Goal: Task Accomplishment & Management: Manage account settings

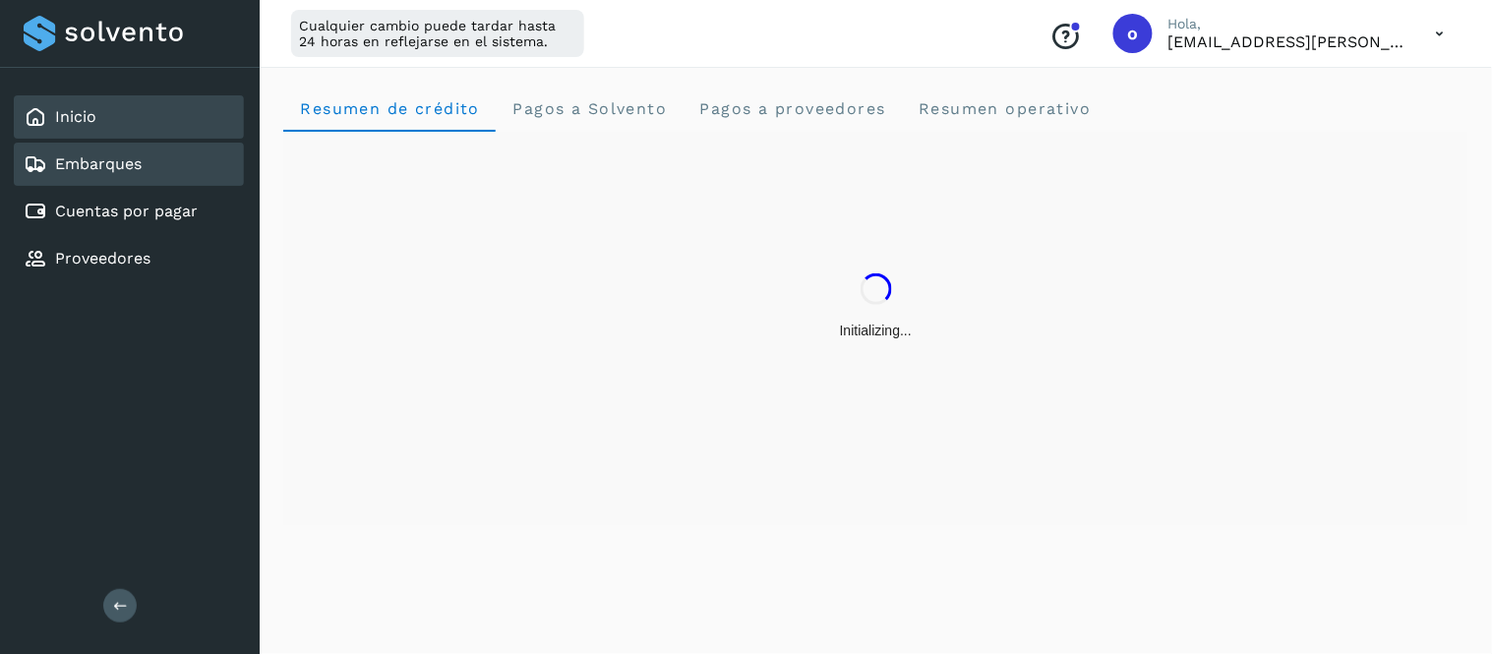
click at [126, 165] on link "Embarques" at bounding box center [98, 163] width 87 height 19
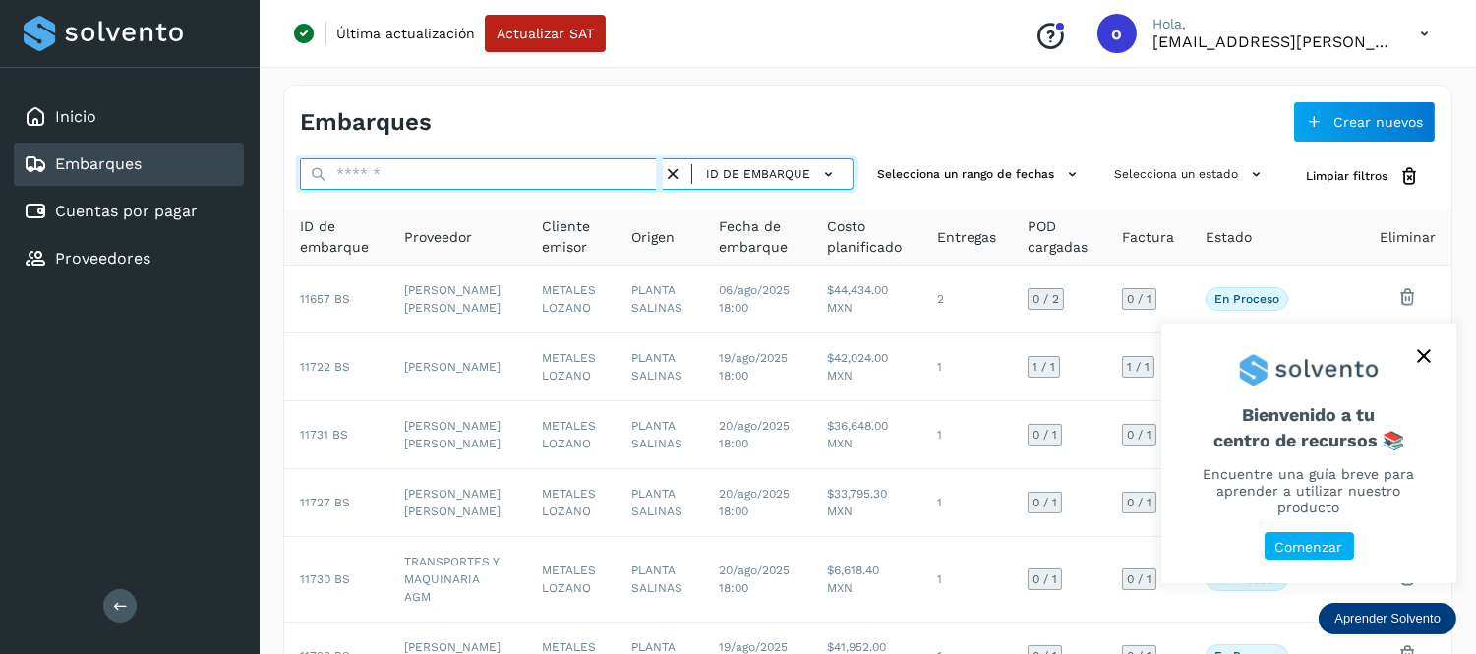
click at [487, 178] on input "text" at bounding box center [481, 173] width 363 height 31
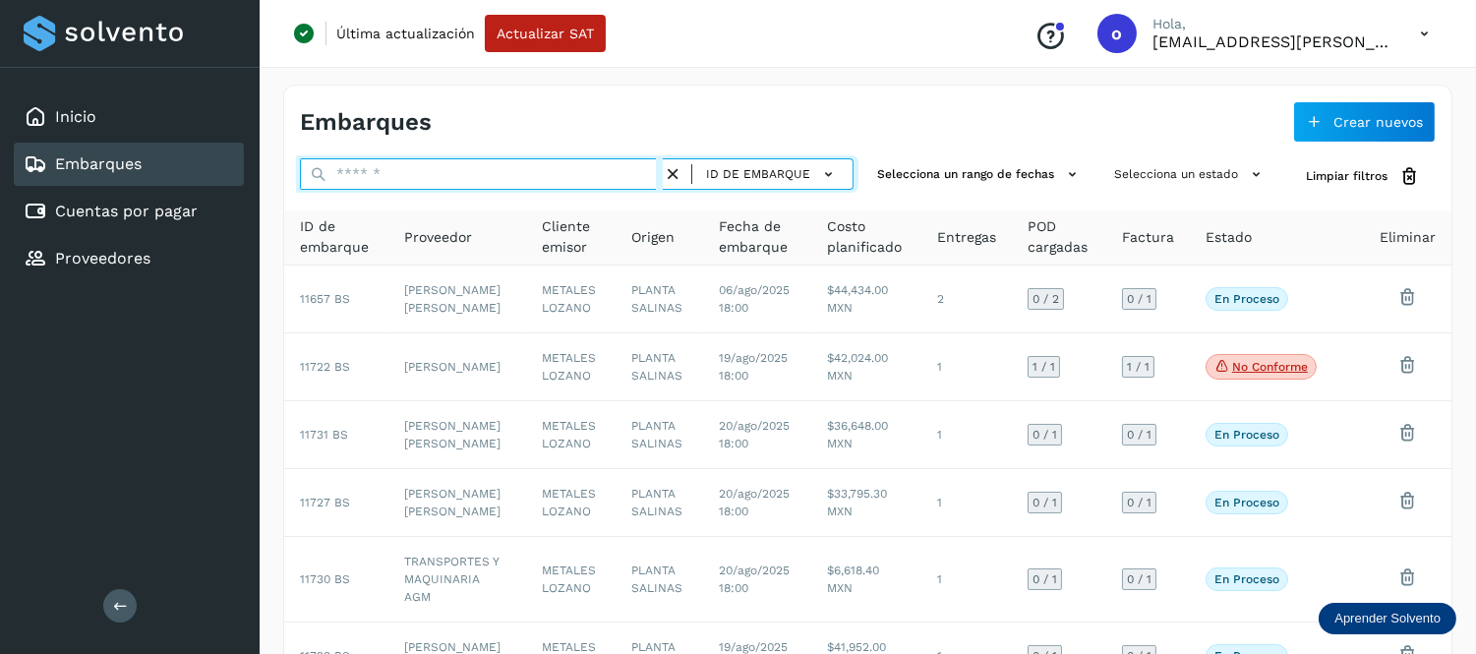
click at [483, 174] on input "text" at bounding box center [481, 173] width 363 height 31
paste input "********"
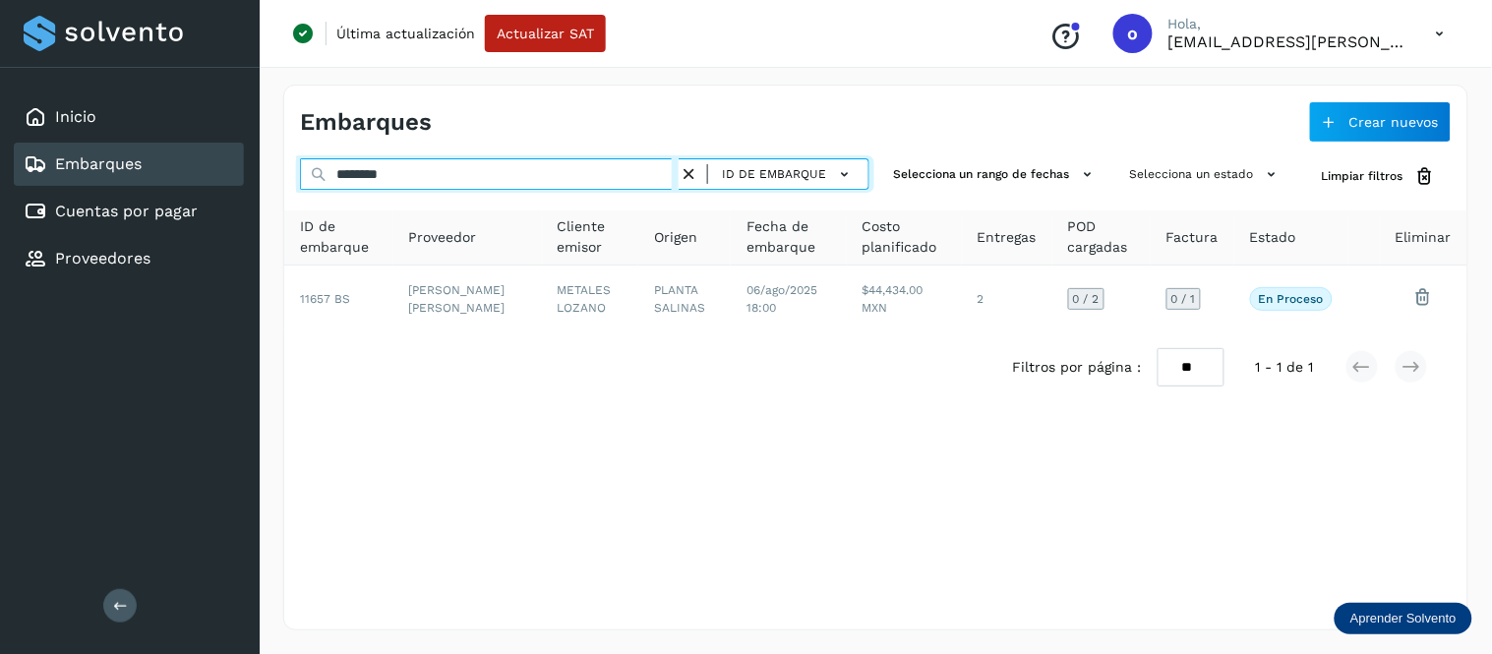
type input "********"
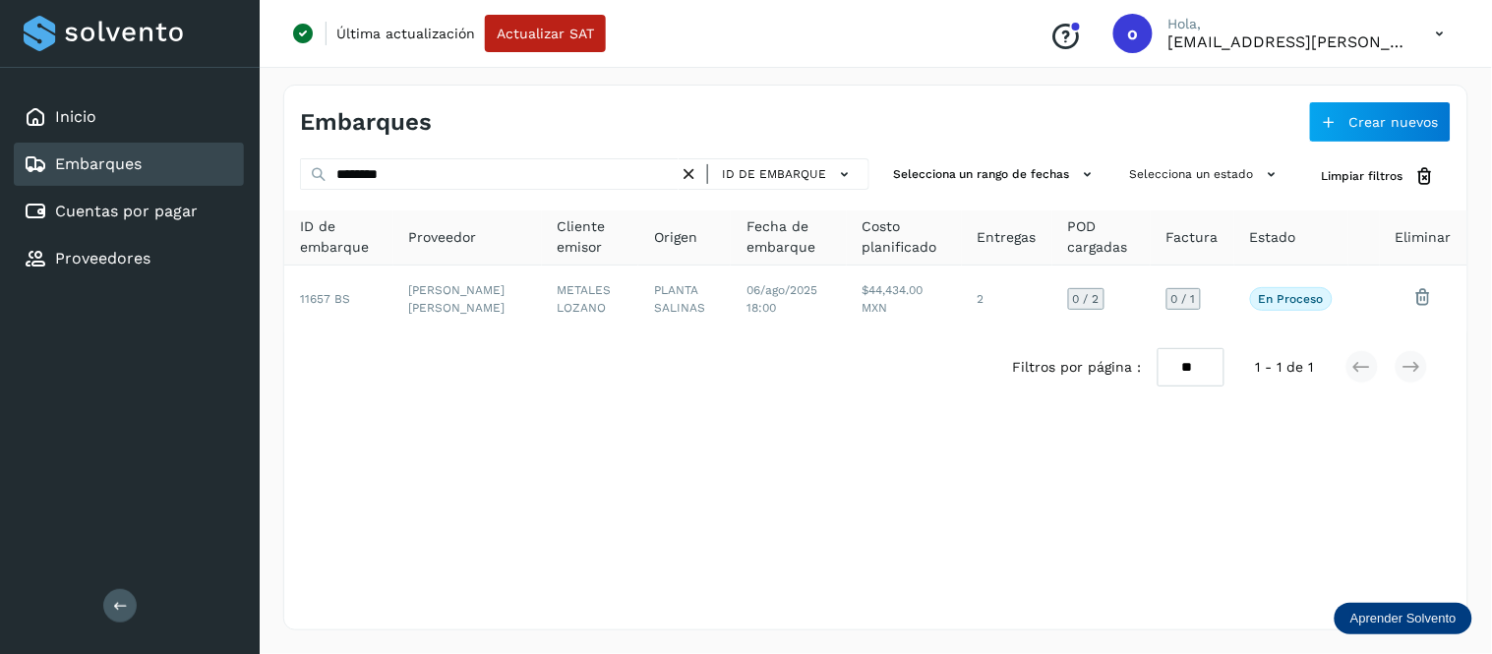
click at [691, 165] on icon at bounding box center [689, 174] width 21 height 21
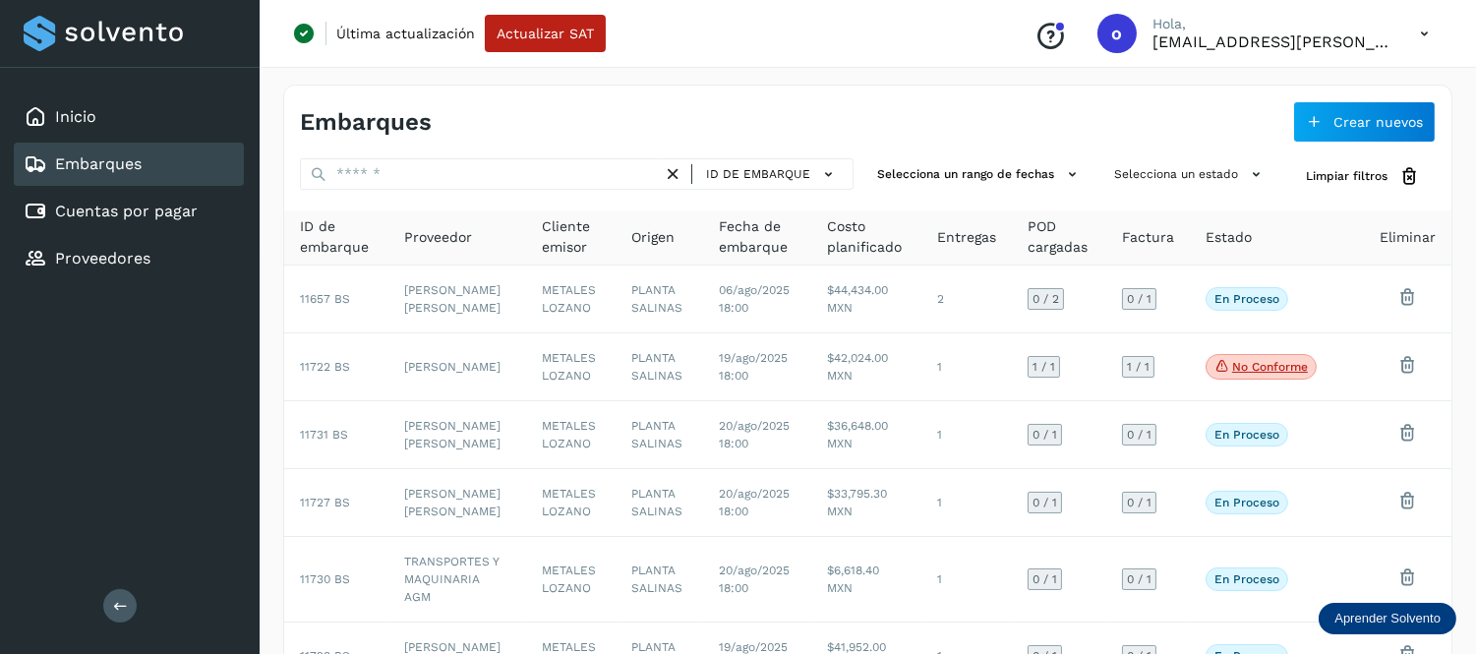
click at [1426, 34] on icon at bounding box center [1424, 34] width 40 height 40
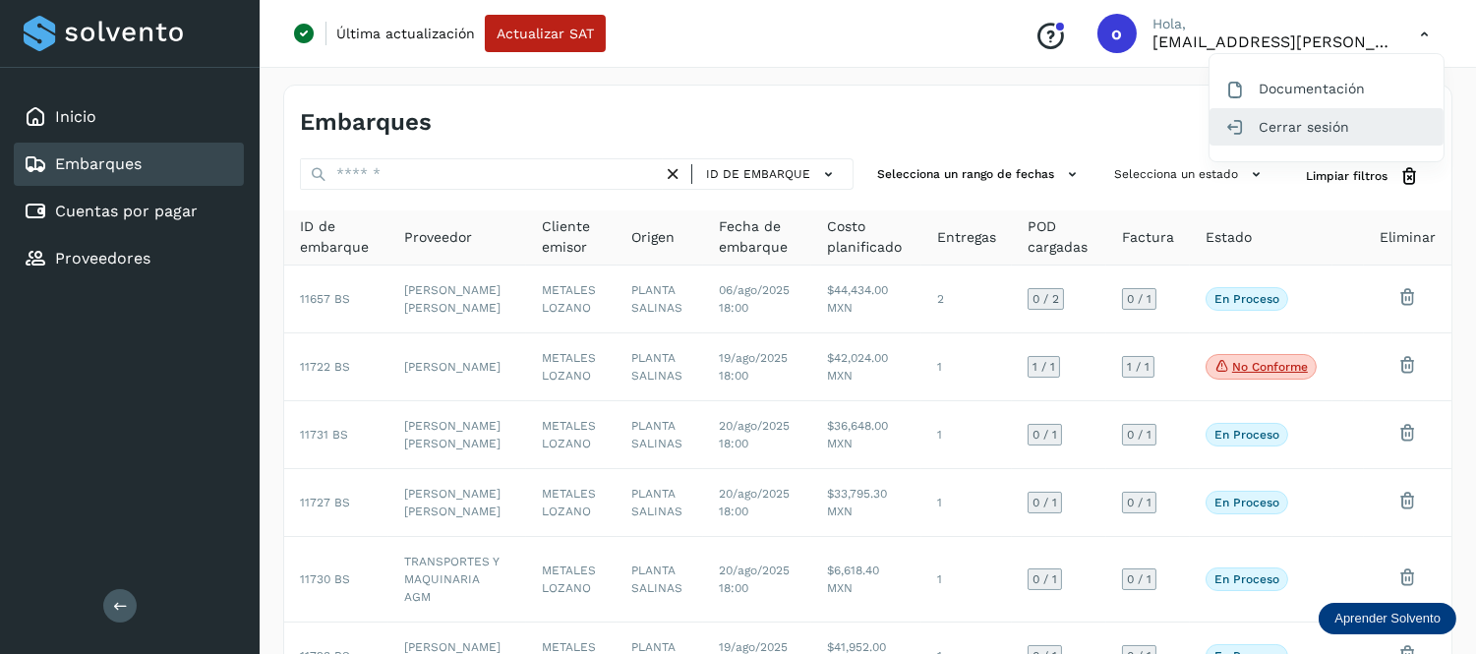
click at [1312, 123] on div "Cerrar sesión" at bounding box center [1327, 126] width 234 height 37
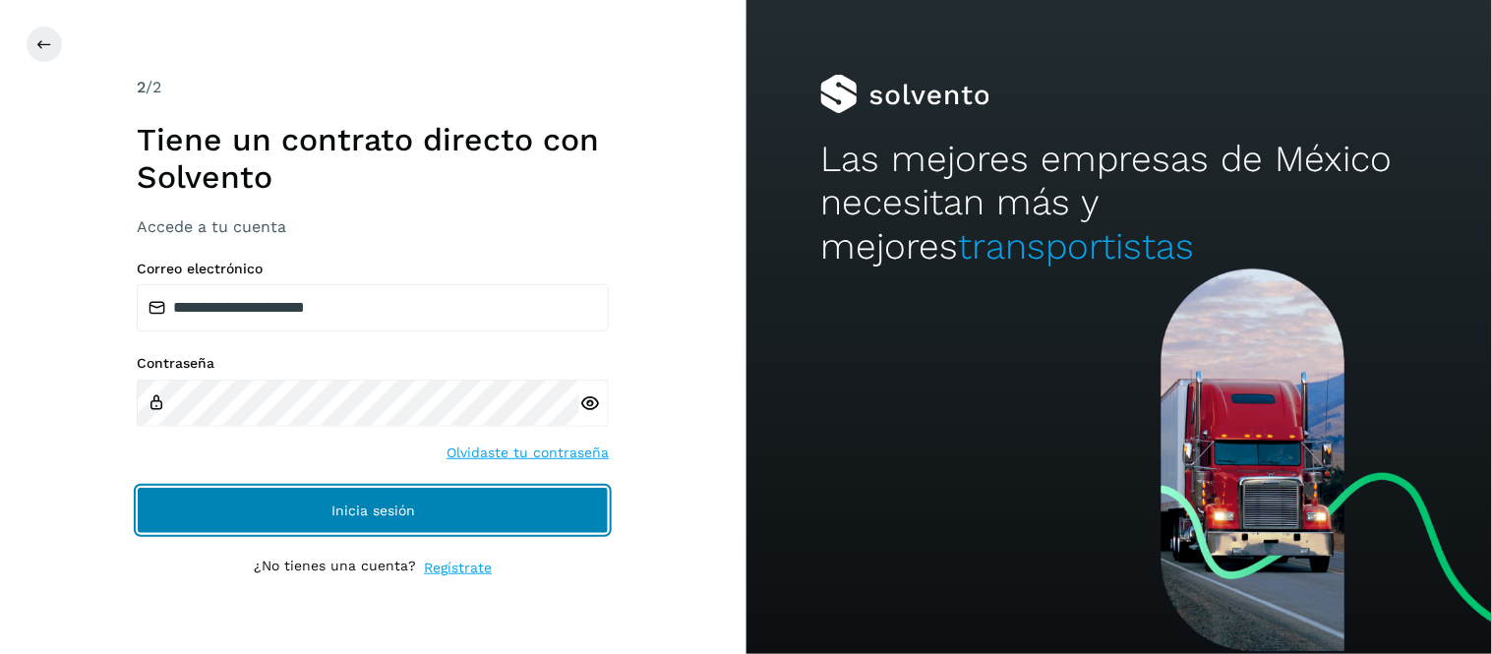
click at [319, 521] on button "Inicia sesión" at bounding box center [373, 510] width 472 height 47
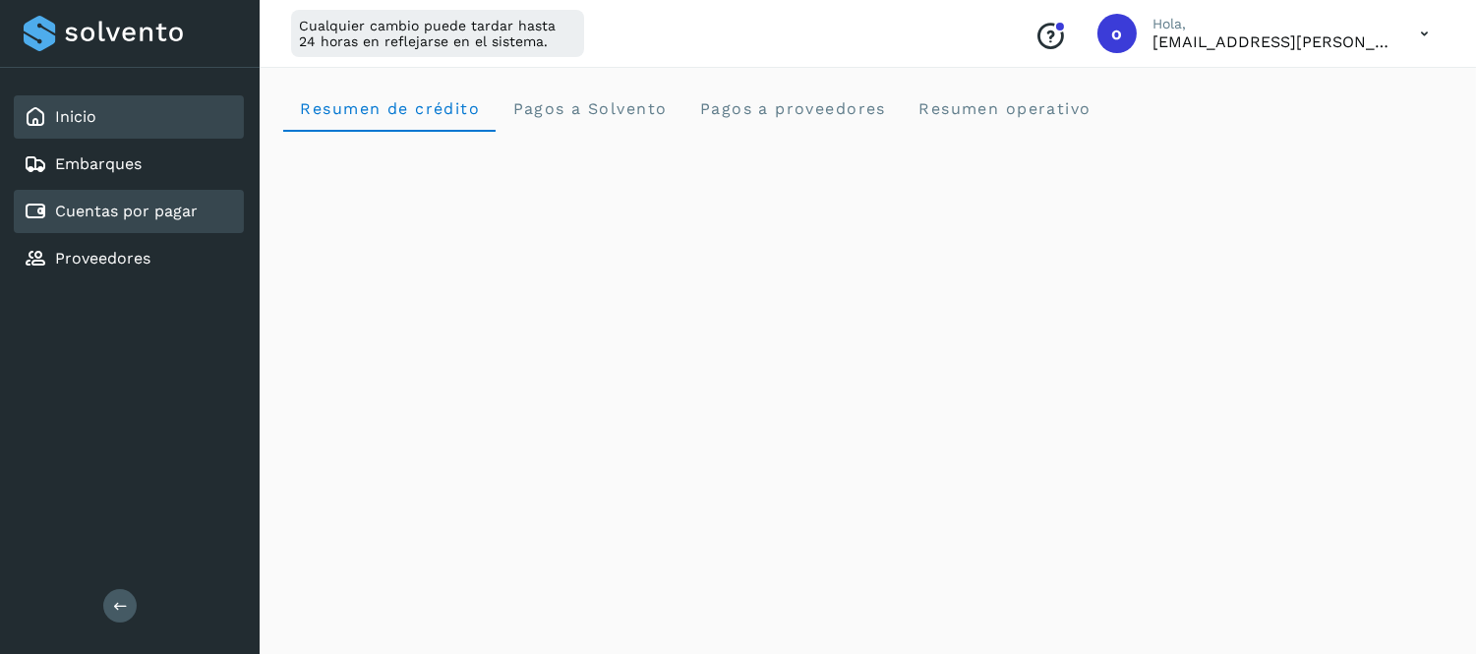
click at [174, 208] on link "Cuentas por pagar" at bounding box center [126, 211] width 143 height 19
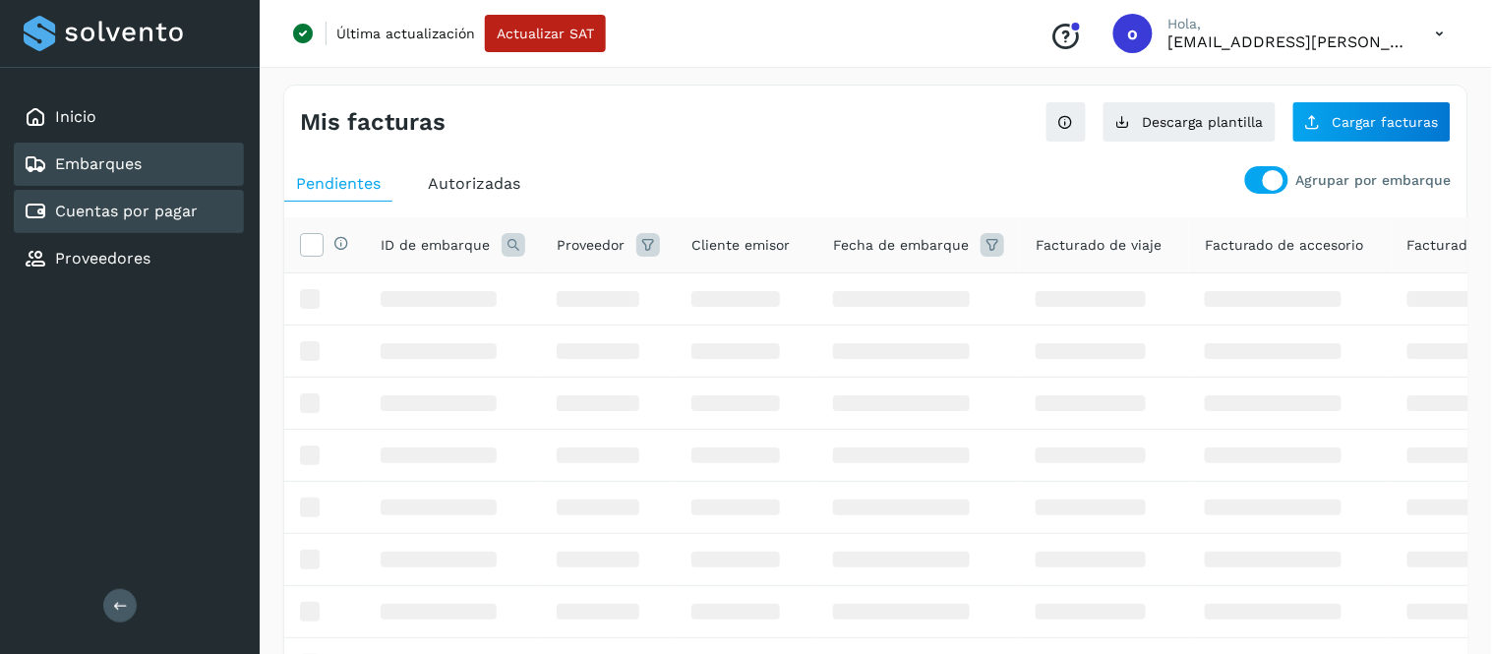
click at [164, 149] on div "Embarques" at bounding box center [129, 164] width 230 height 43
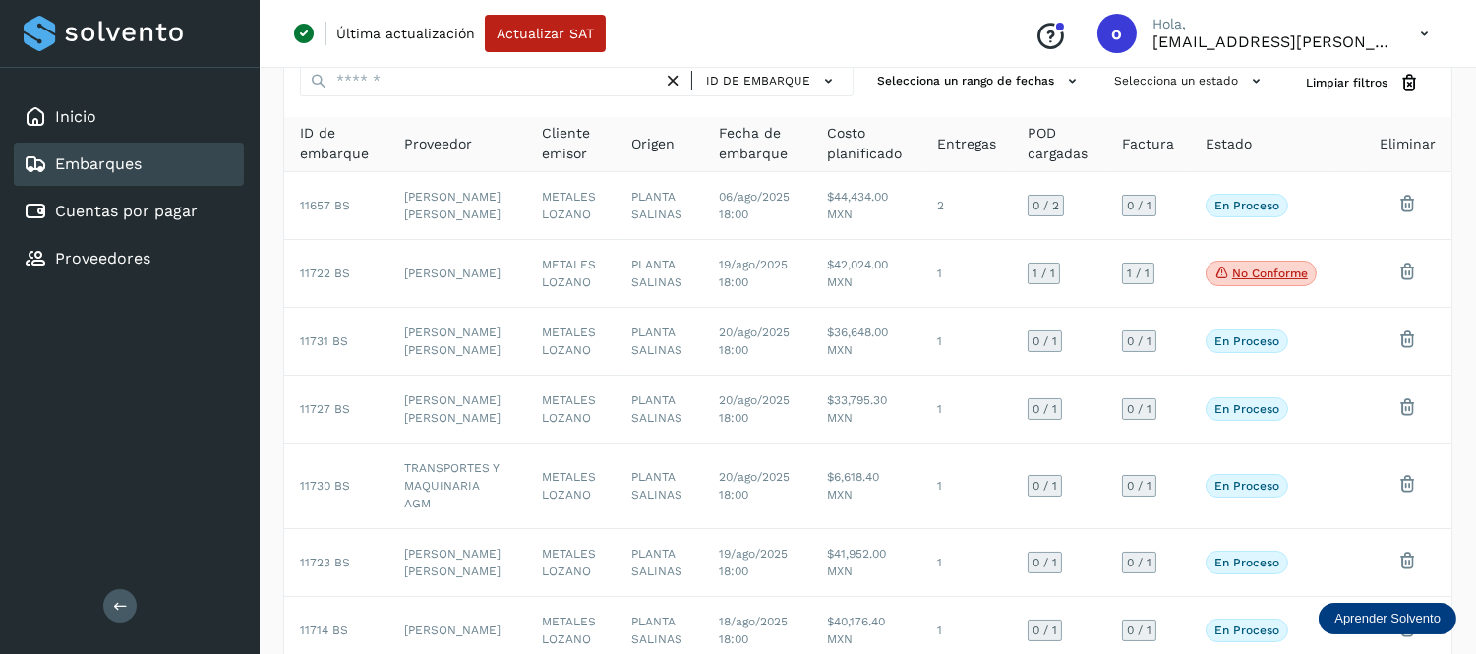
scroll to position [34, 0]
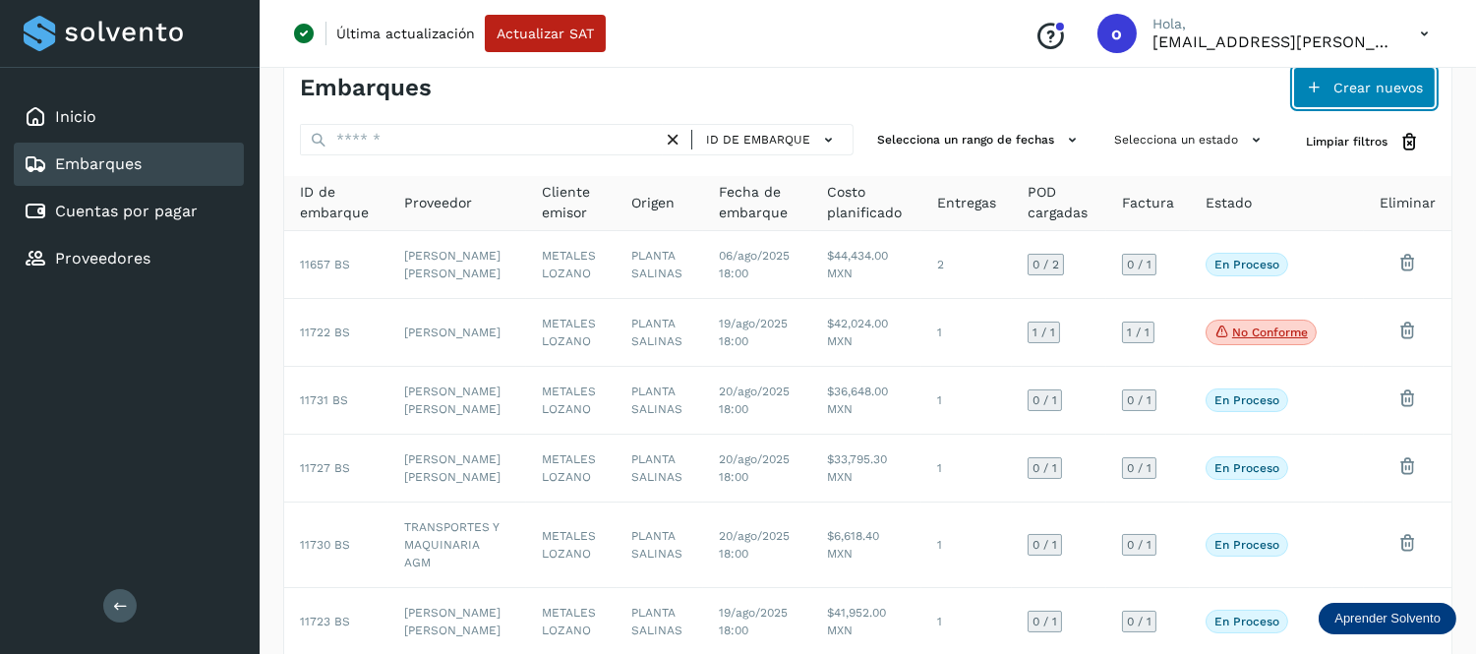
click at [1345, 74] on button "Crear nuevos" at bounding box center [1364, 87] width 143 height 41
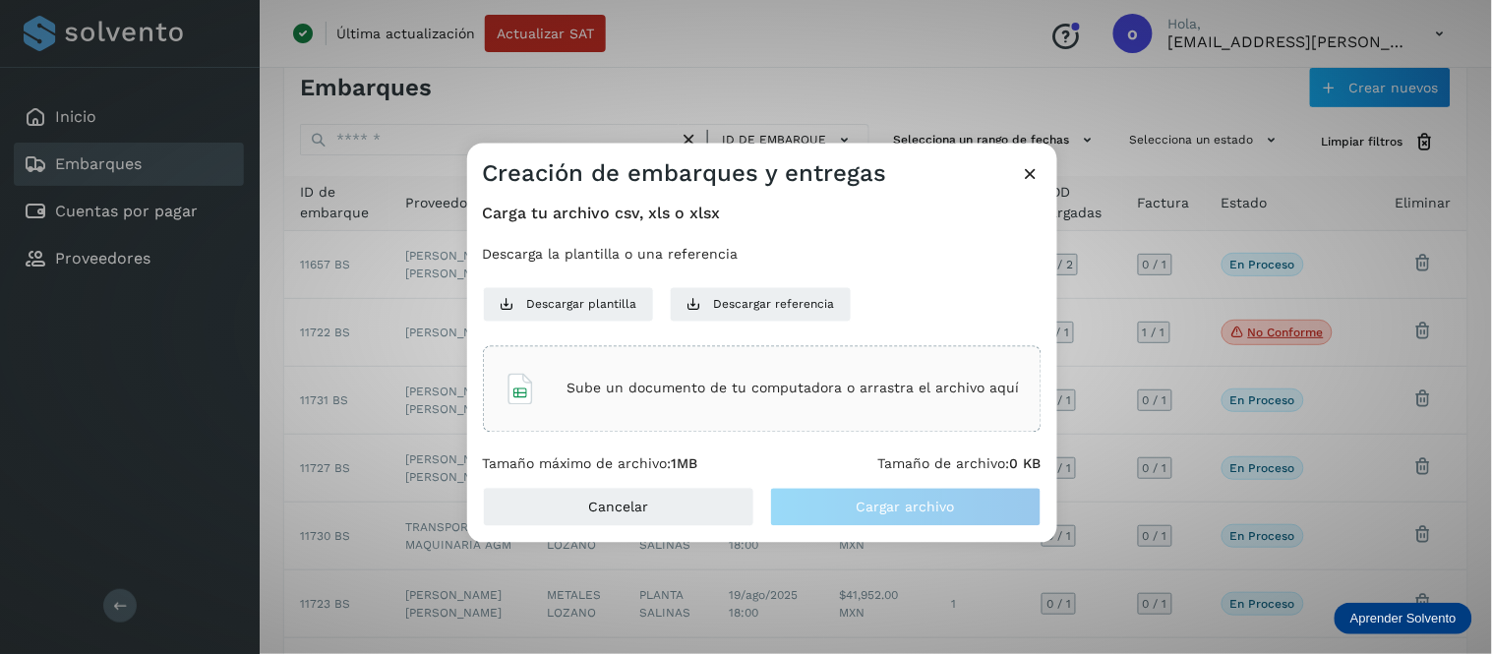
click at [910, 394] on p "Sube un documento de tu computadora o arrastra el archivo aquí" at bounding box center [793, 389] width 452 height 17
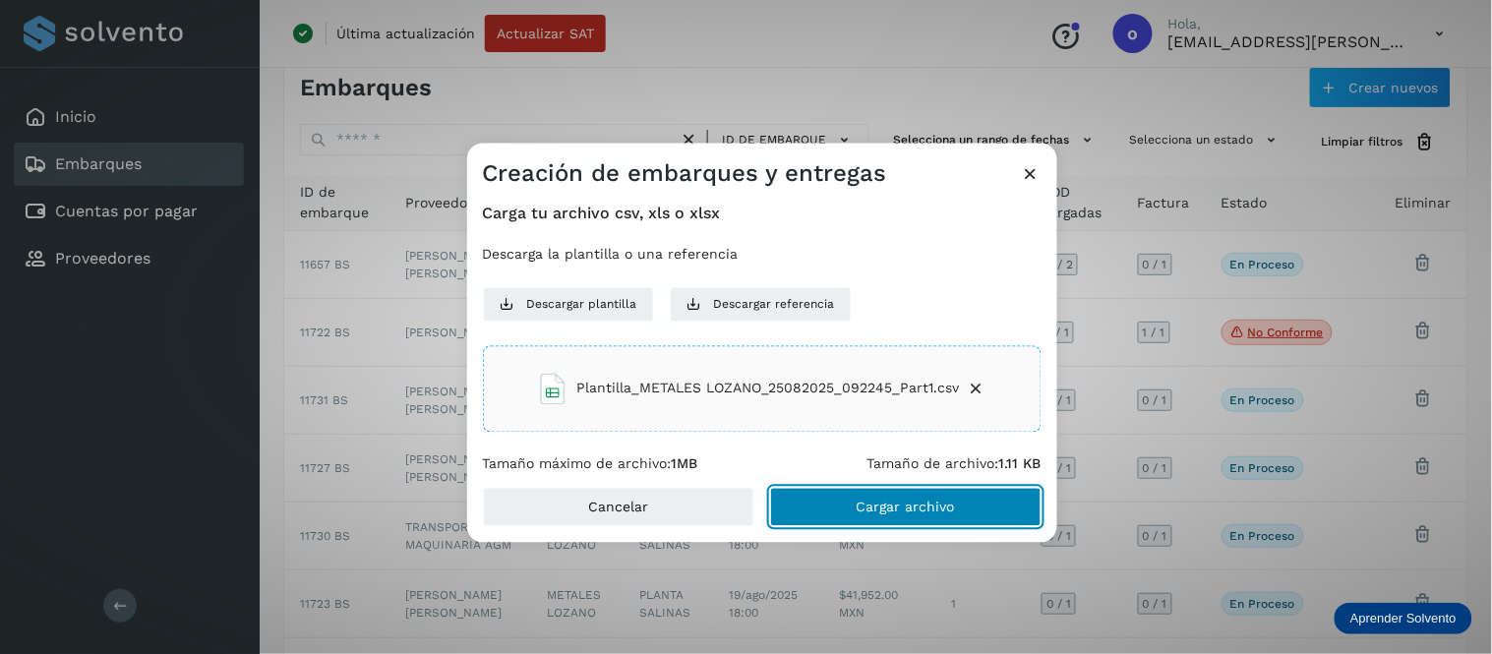
click at [887, 507] on span "Cargar archivo" at bounding box center [906, 508] width 98 height 14
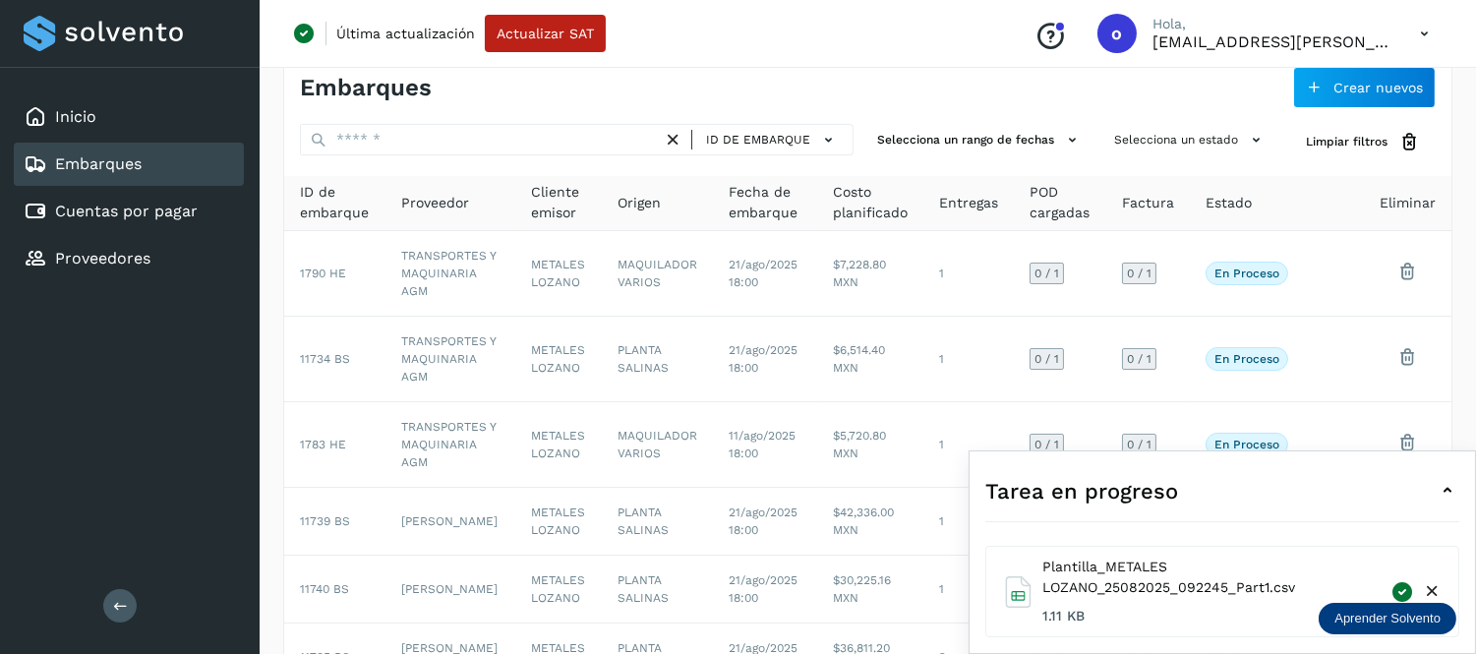
click at [1452, 484] on icon at bounding box center [1448, 491] width 24 height 24
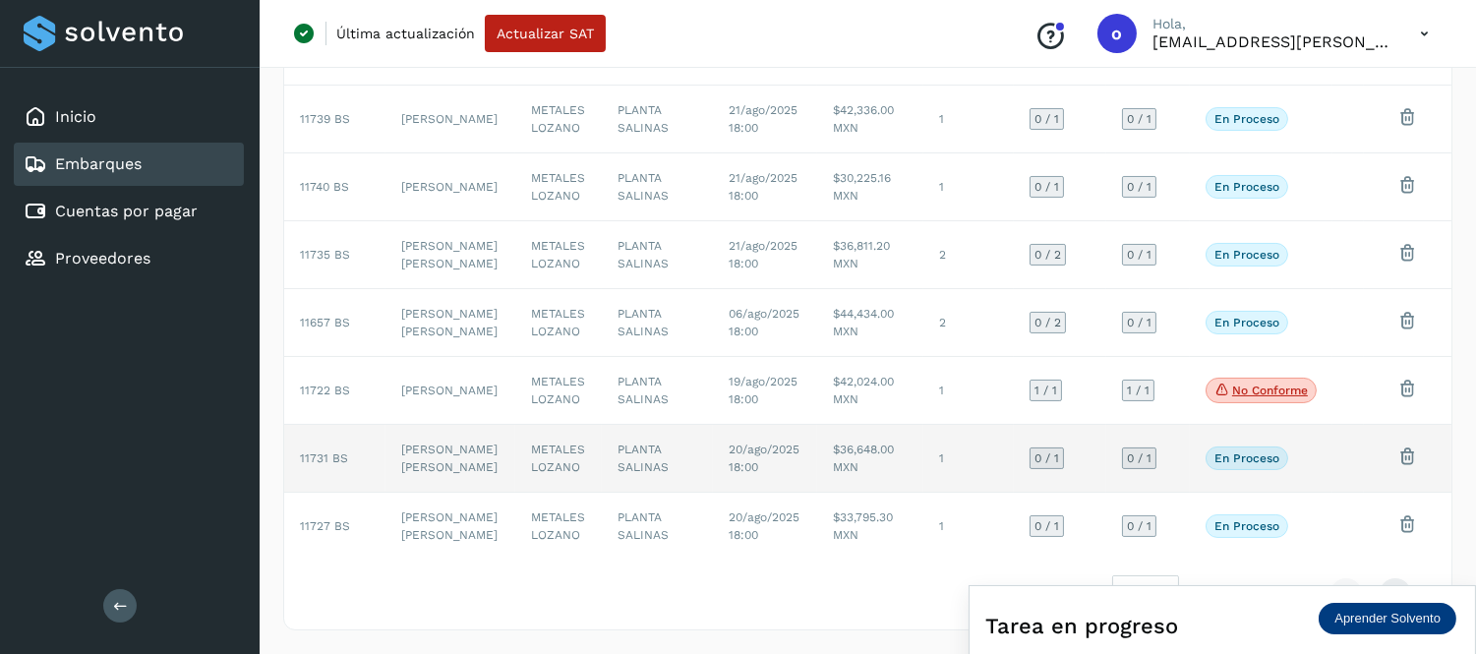
scroll to position [507, 0]
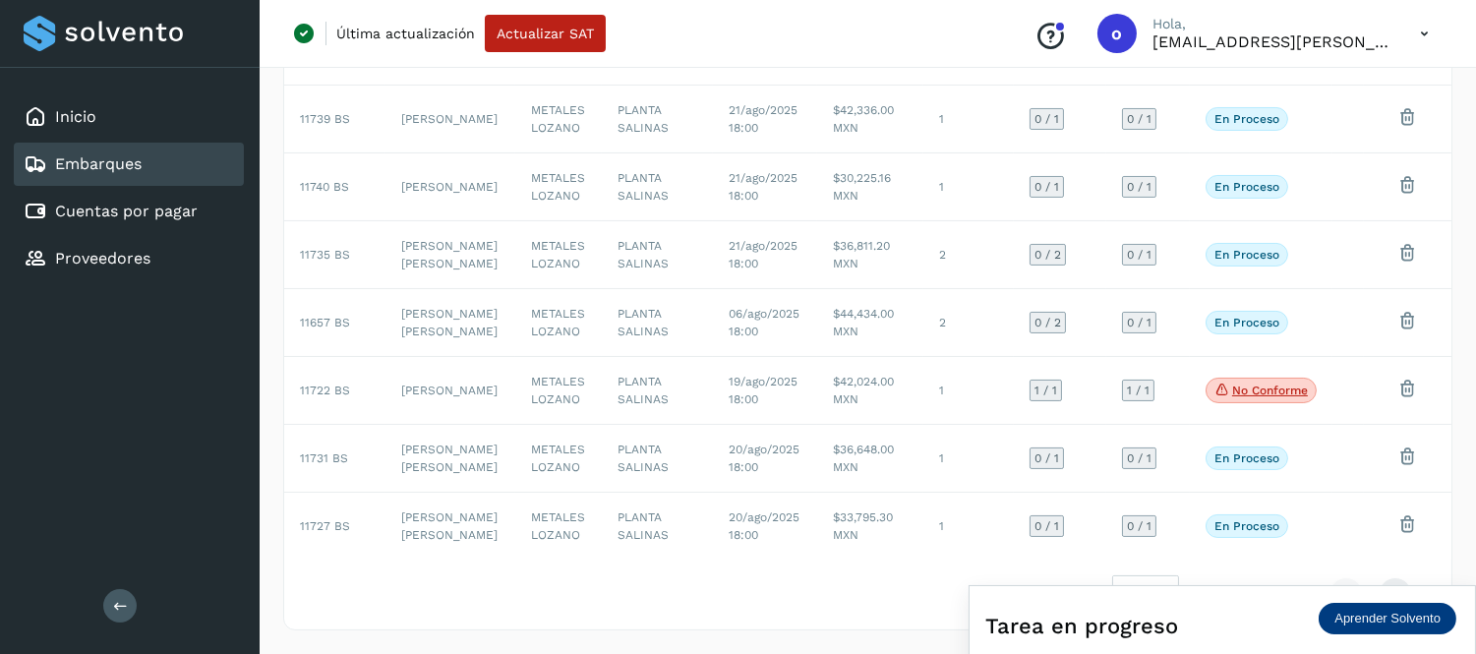
click at [1427, 32] on icon at bounding box center [1424, 34] width 40 height 40
click at [1331, 131] on div "Cerrar sesión" at bounding box center [1327, 126] width 234 height 37
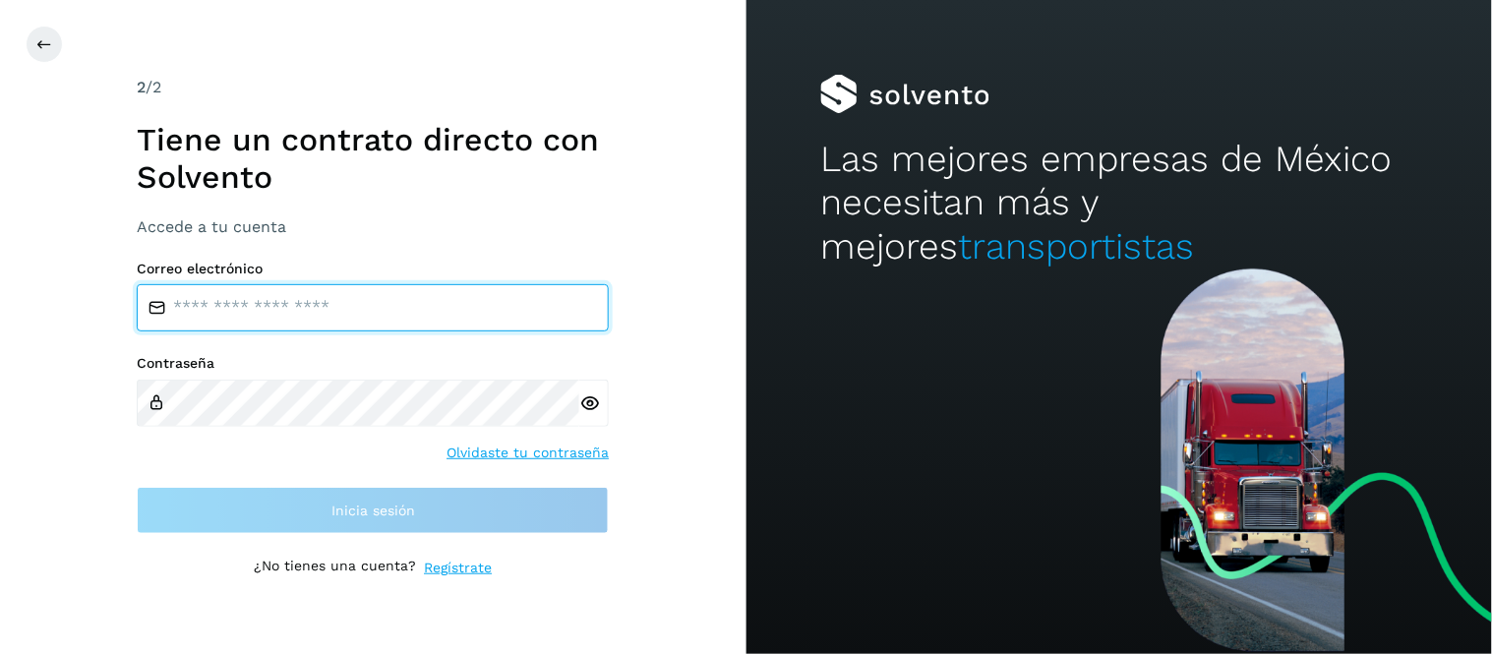
type input "**********"
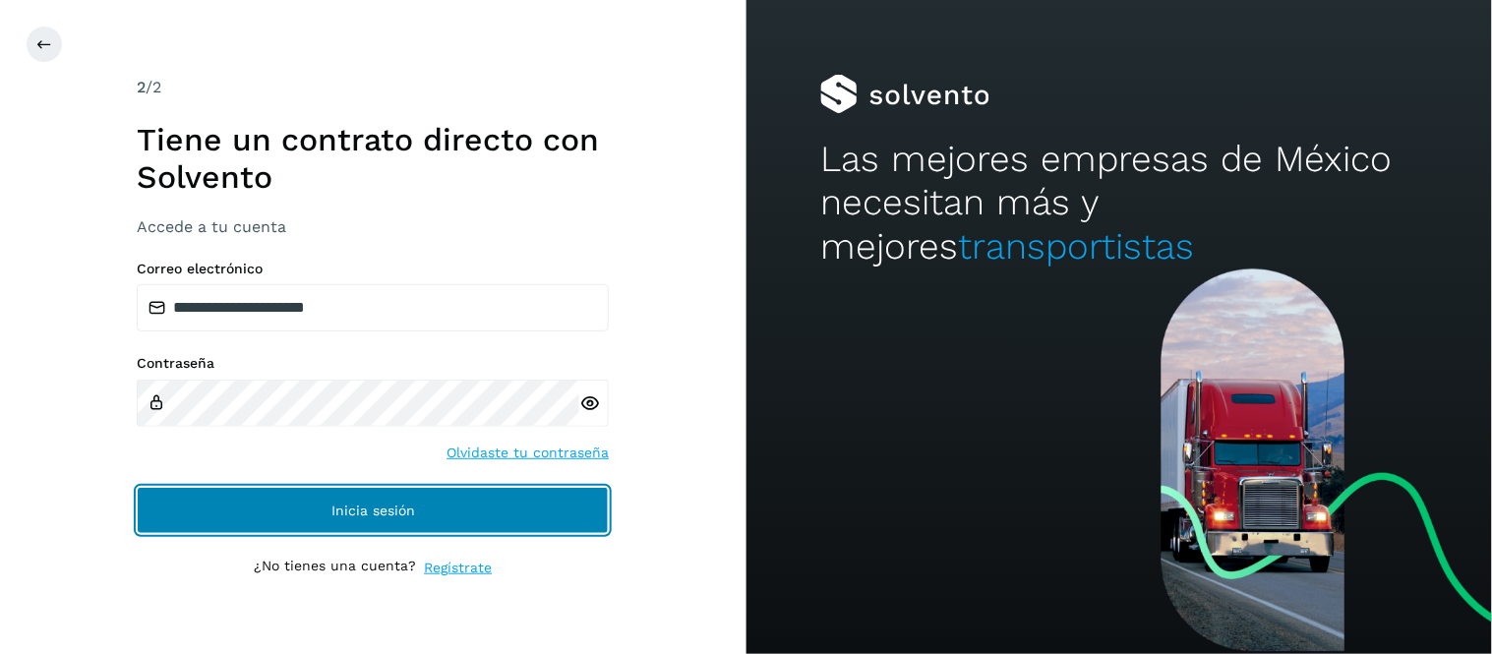
click at [466, 500] on button "Inicia sesión" at bounding box center [373, 510] width 472 height 47
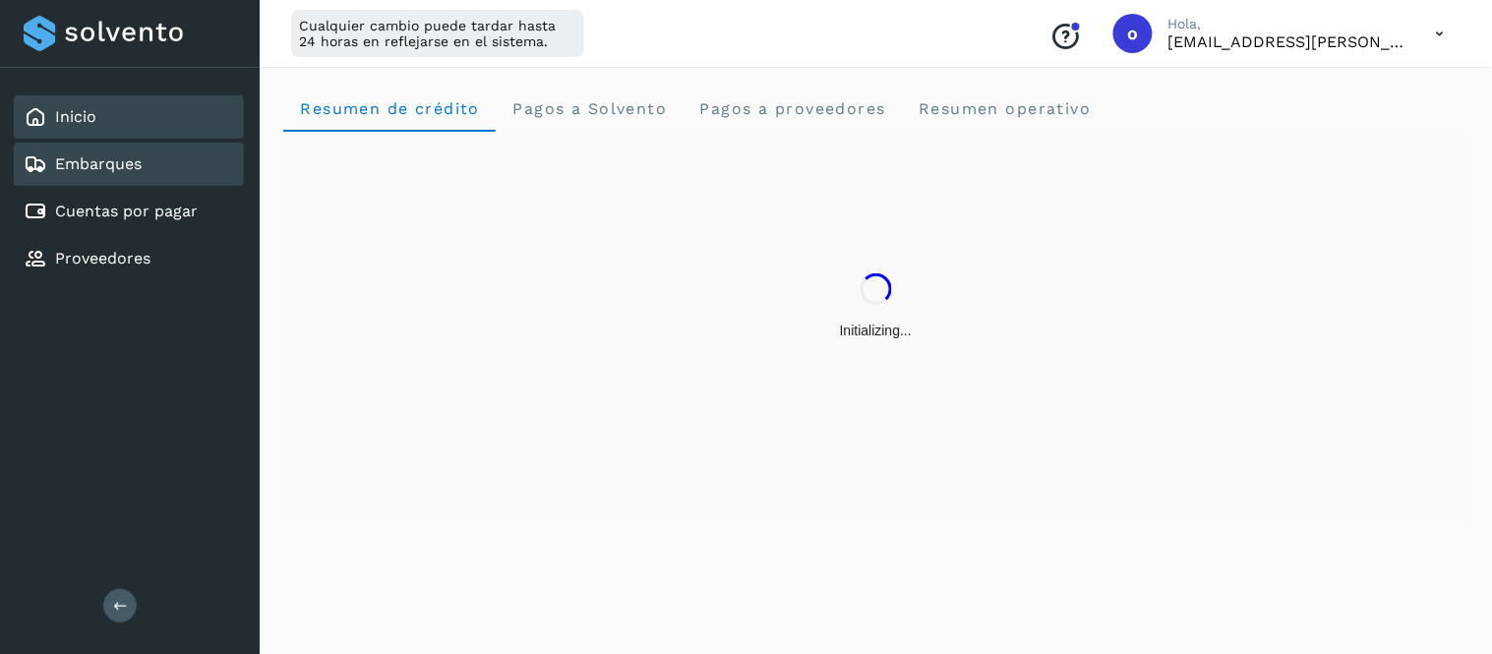
click at [134, 170] on link "Embarques" at bounding box center [98, 163] width 87 height 19
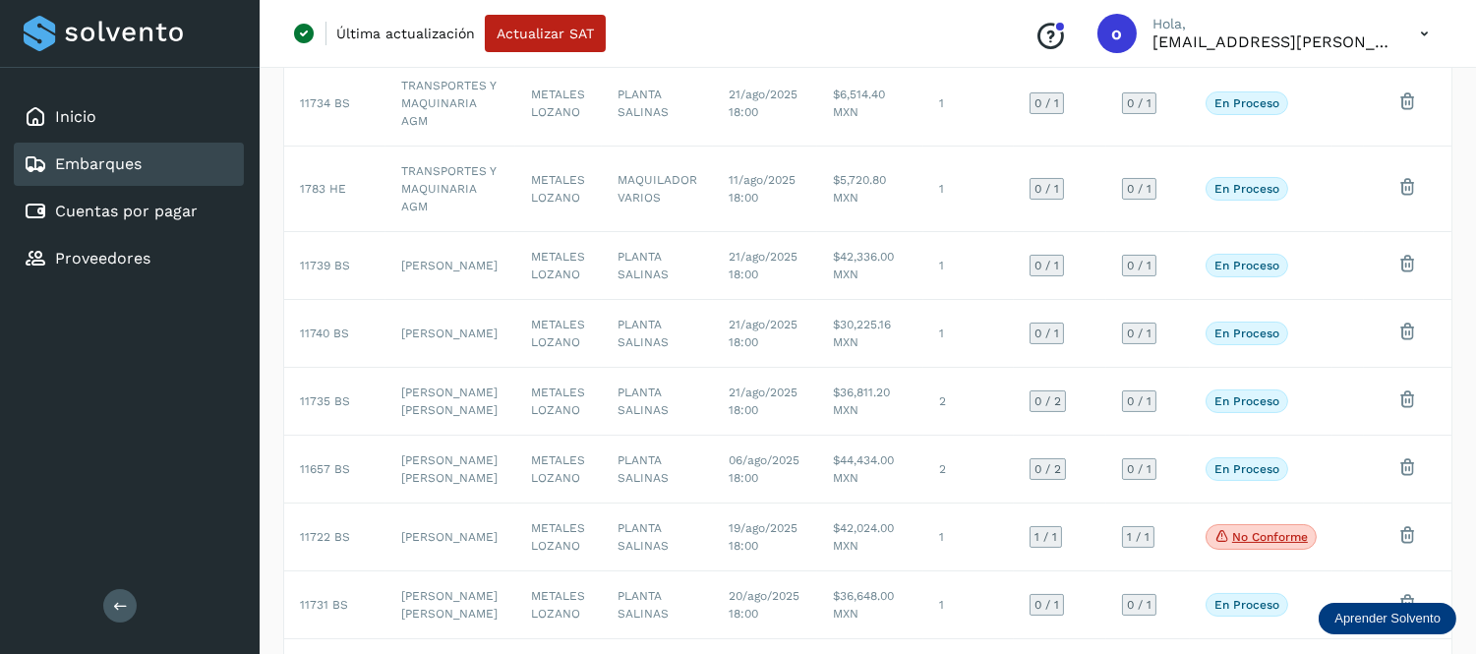
scroll to position [71, 0]
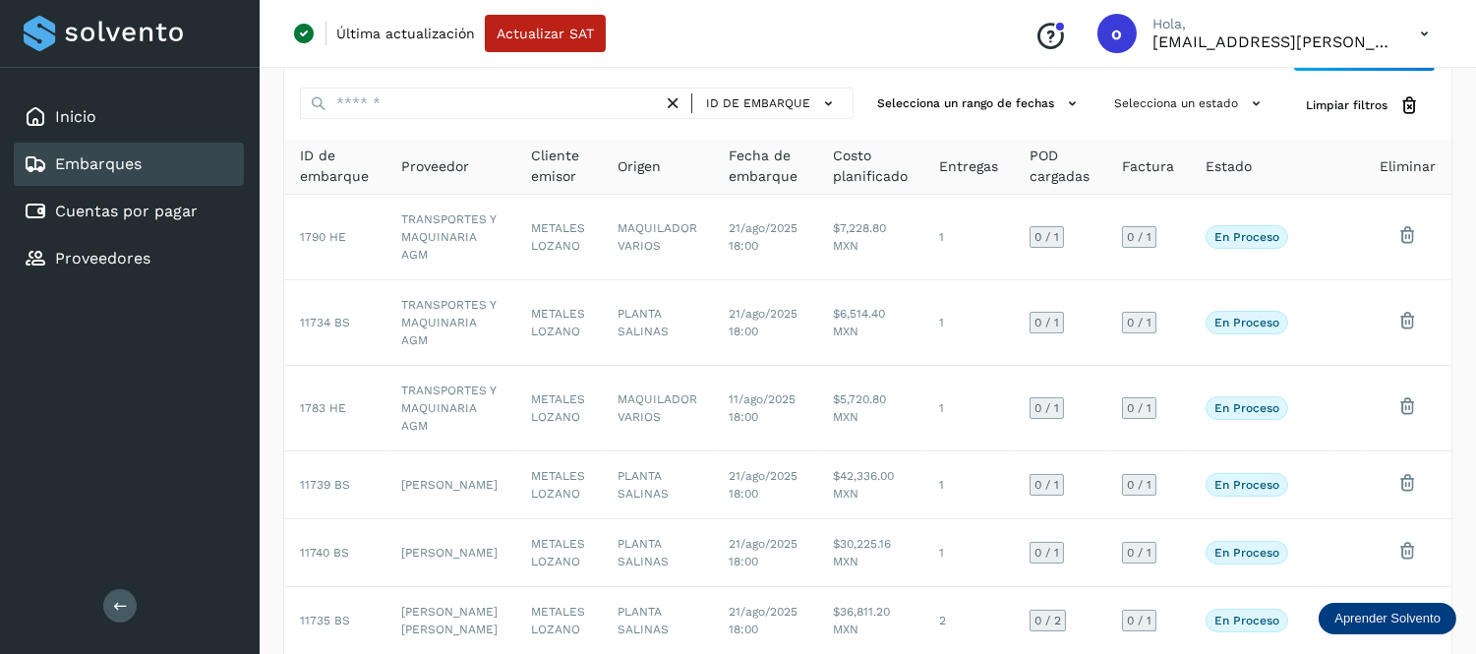
click at [1426, 30] on icon at bounding box center [1424, 34] width 40 height 40
click at [1320, 128] on div "Cerrar sesión" at bounding box center [1327, 126] width 234 height 37
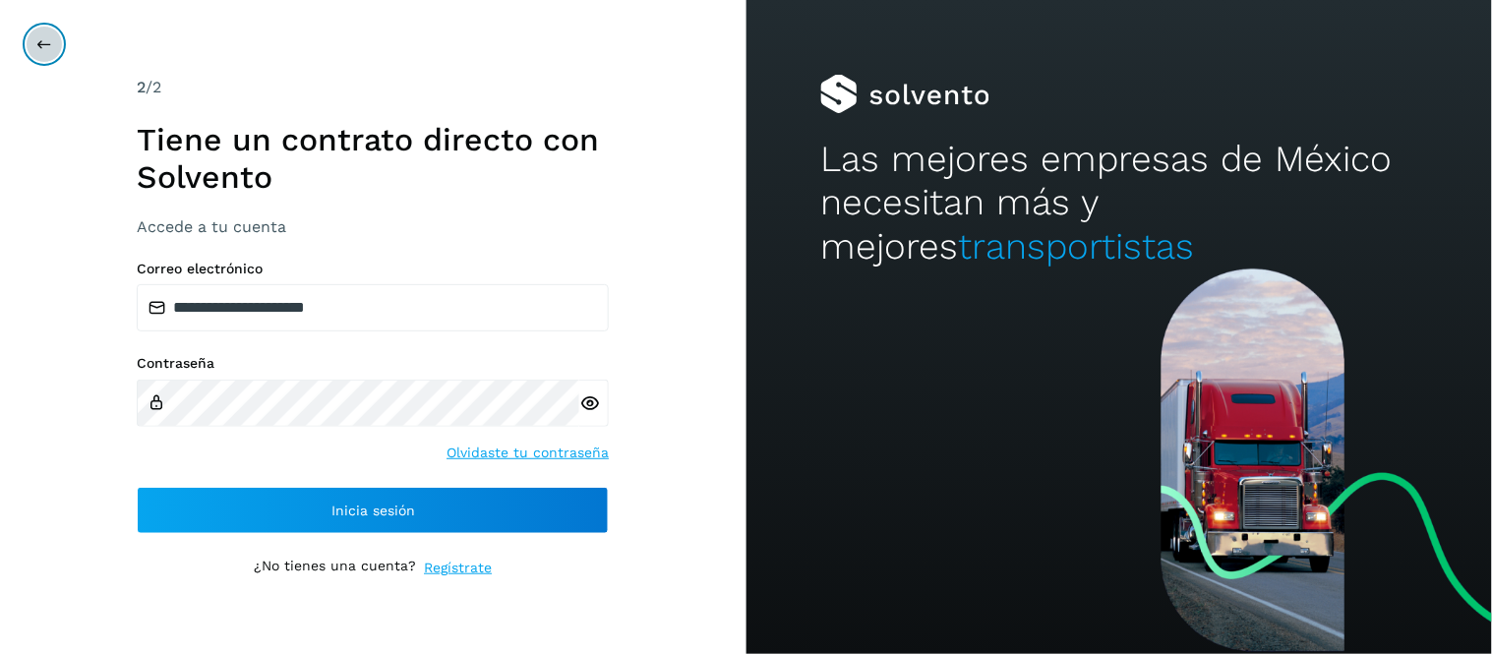
click at [45, 47] on icon at bounding box center [44, 44] width 16 height 16
